Goal: Task Accomplishment & Management: Use online tool/utility

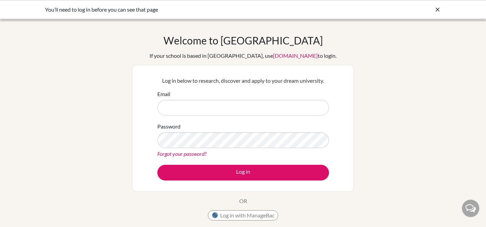
click at [254, 106] on input "Email" at bounding box center [243, 108] width 172 height 16
type input "[EMAIL_ADDRESS][DOMAIN_NAME]"
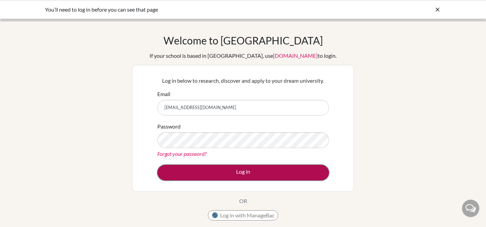
click at [251, 173] on button "Log in" at bounding box center [243, 173] width 172 height 16
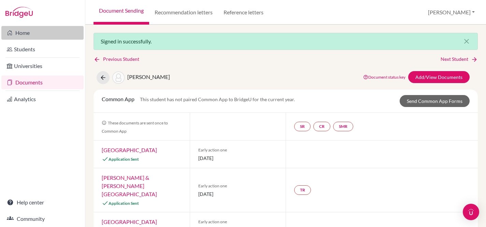
click at [30, 33] on link "Home" at bounding box center [42, 33] width 82 height 14
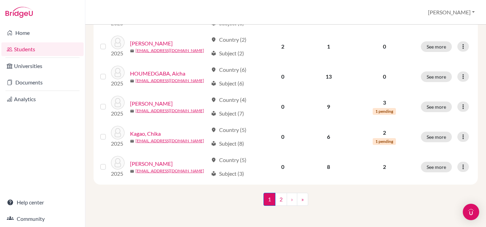
scroll to position [555, 0]
click at [281, 196] on link "2" at bounding box center [281, 199] width 12 height 13
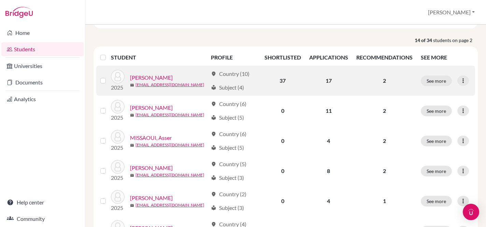
scroll to position [70, 0]
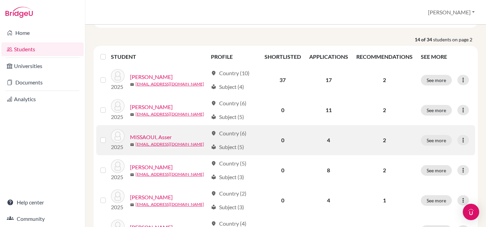
click at [160, 135] on link "MISSAOUI, Asser" at bounding box center [151, 137] width 42 height 8
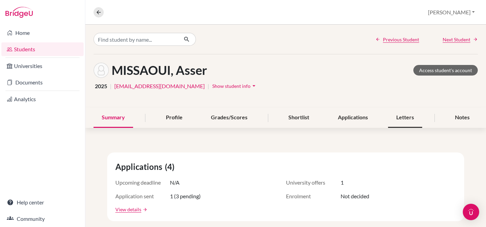
click at [395, 116] on div "Letters" at bounding box center [405, 118] width 34 height 20
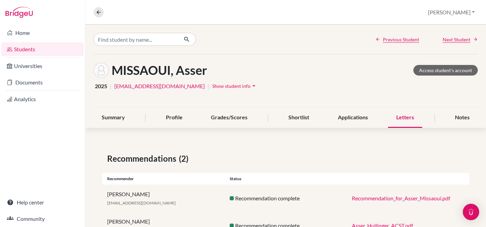
scroll to position [29, 0]
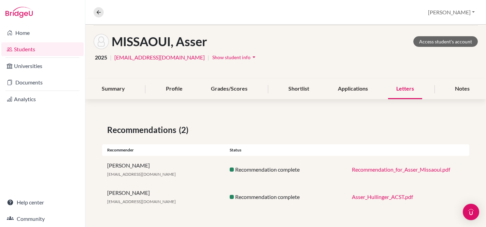
click at [373, 167] on link "Recommendation_for_Asser_Missaoui.pdf" at bounding box center [401, 169] width 98 height 6
click at [370, 197] on link "Asser_Hullinger_ACST.pdf" at bounding box center [382, 196] width 61 height 6
